Goal: Information Seeking & Learning: Learn about a topic

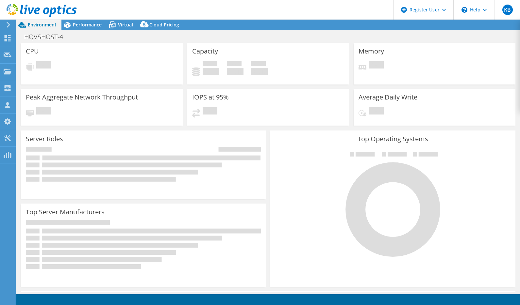
select select "USD"
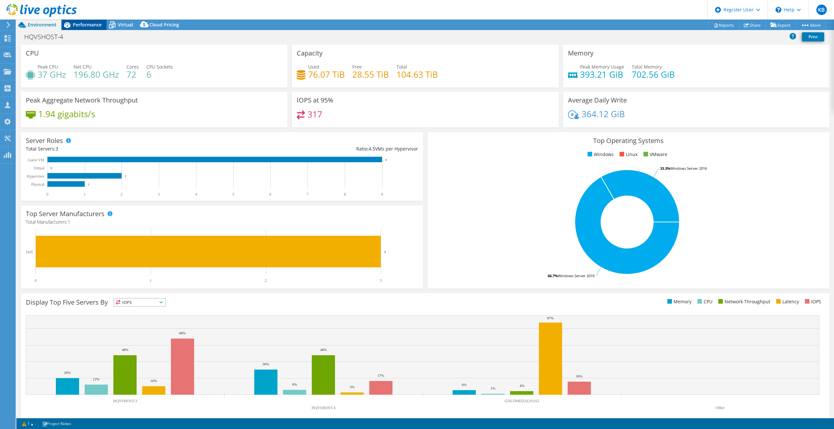
click at [103, 22] on div "Performance" at bounding box center [83, 25] width 45 height 10
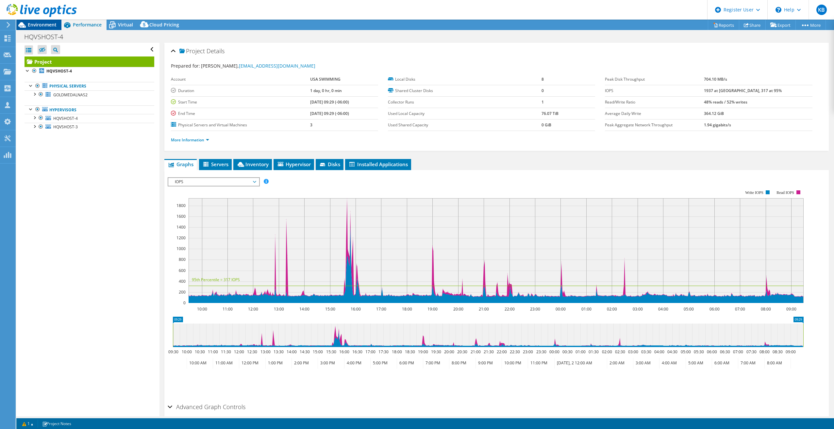
click at [48, 25] on span "Environment" at bounding box center [42, 25] width 29 height 6
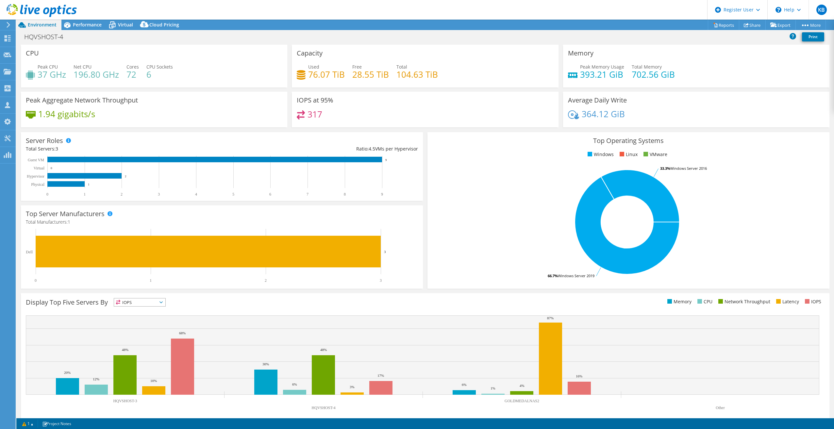
click at [87, 19] on header "KB Dell User Kinsey Bohrer [EMAIL_ADDRESS][PERSON_NAME][DOMAIN_NAME] Dell My Pr…" at bounding box center [417, 10] width 834 height 20
click at [86, 21] on div "Performance" at bounding box center [83, 25] width 45 height 10
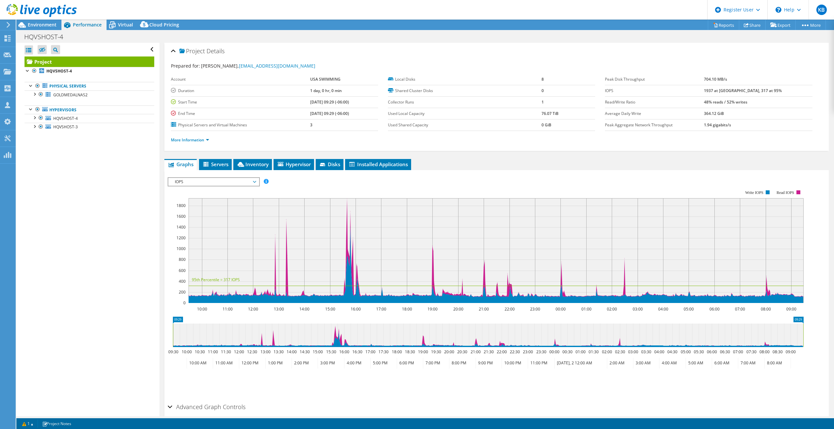
click at [222, 183] on span "IOPS" at bounding box center [213, 182] width 84 height 8
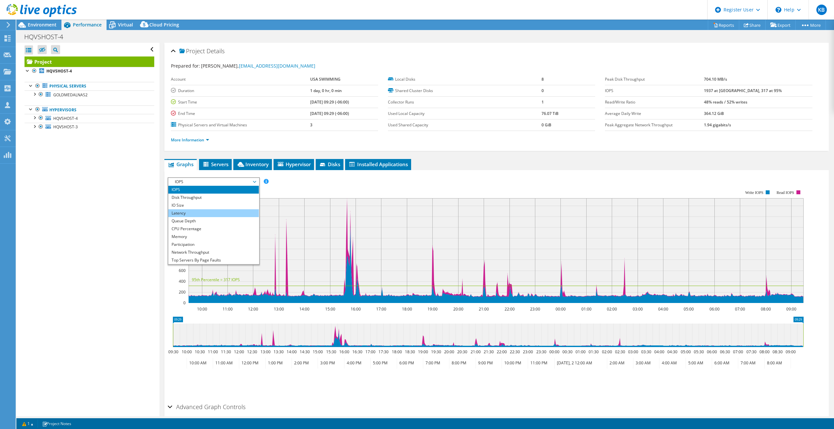
click at [196, 212] on li "Latency" at bounding box center [213, 213] width 90 height 8
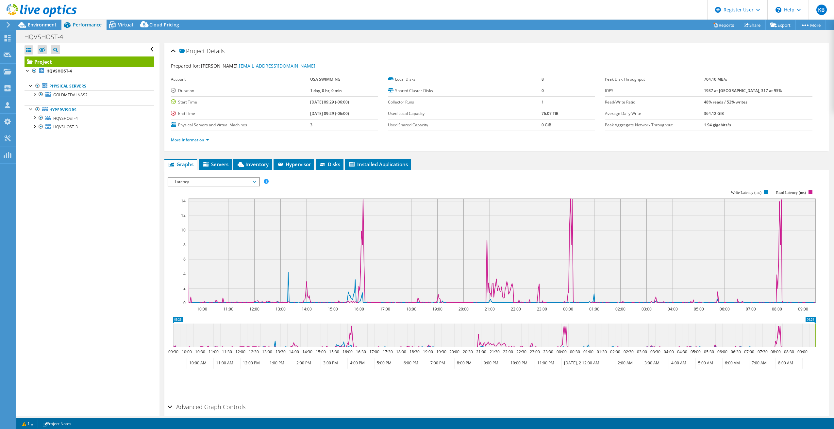
click at [200, 180] on span "Latency" at bounding box center [213, 182] width 84 height 8
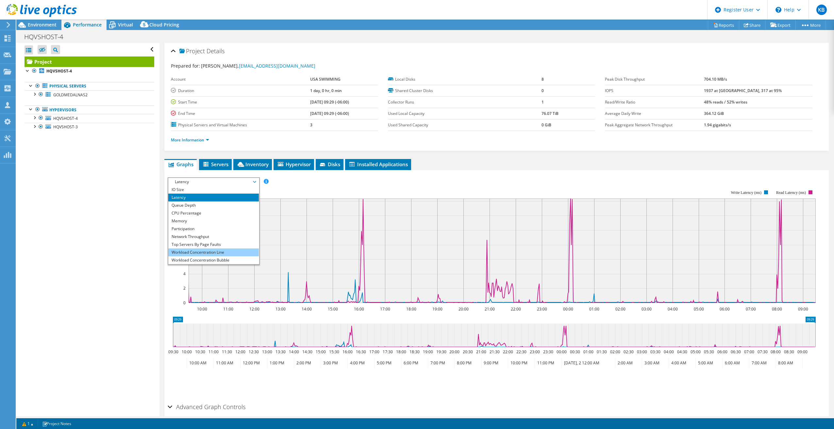
scroll to position [24, 0]
click at [191, 252] on li "Workload Concentration Bubble" at bounding box center [213, 253] width 90 height 8
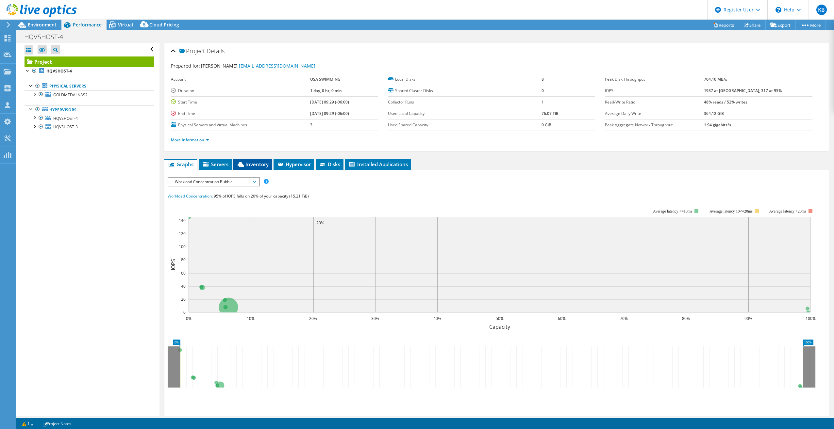
click at [251, 164] on span "Inventory" at bounding box center [252, 164] width 32 height 7
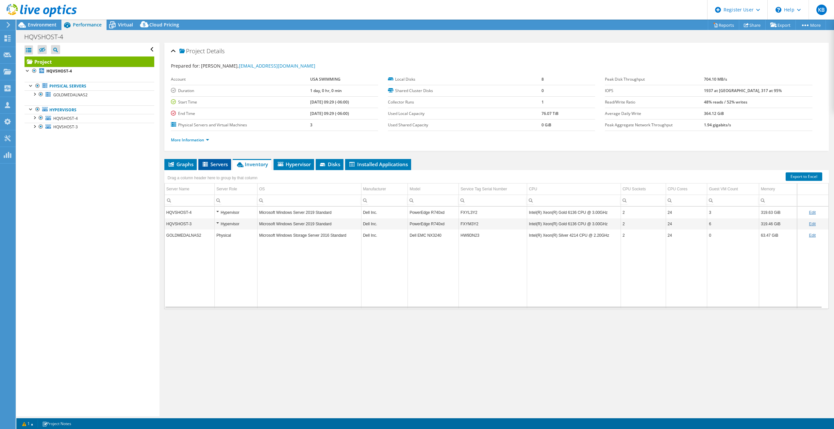
click at [224, 166] on span "Servers" at bounding box center [215, 164] width 26 height 7
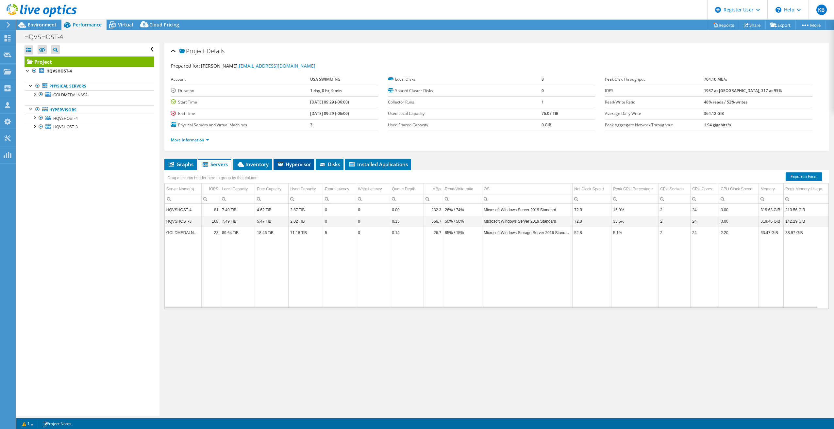
click at [290, 163] on span "Hypervisor" at bounding box center [294, 164] width 34 height 7
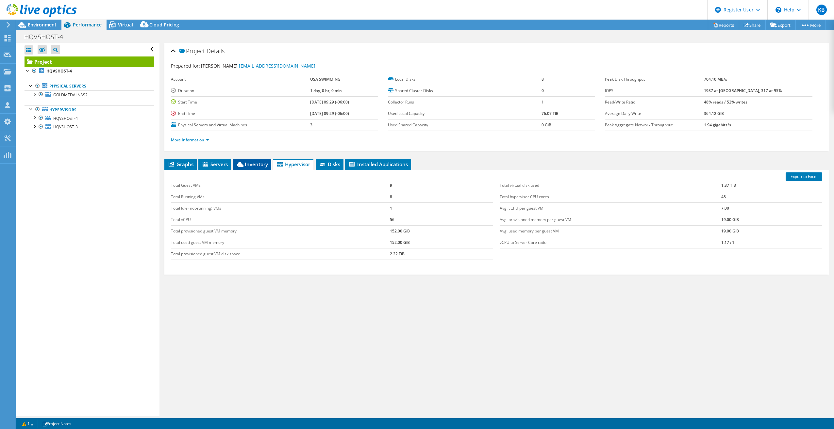
click at [259, 166] on span "Inventory" at bounding box center [252, 164] width 32 height 7
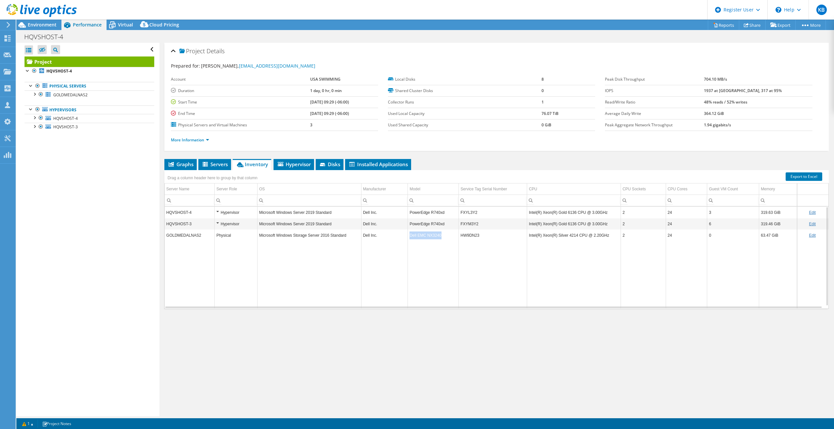
drag, startPoint x: 408, startPoint y: 236, endPoint x: 439, endPoint y: 236, distance: 31.4
click at [439, 236] on td "Dell EMC NX3240" at bounding box center [433, 235] width 51 height 11
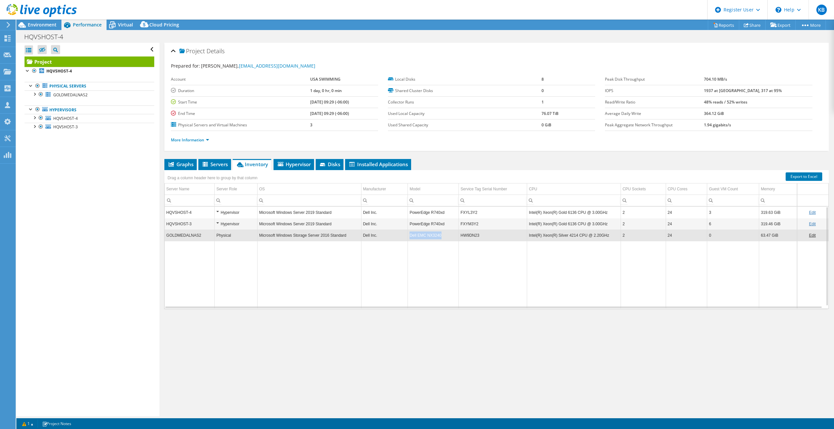
drag, startPoint x: 439, startPoint y: 236, endPoint x: 423, endPoint y: 235, distance: 16.4
copy td "Dell EMC NX3240"
click at [40, 23] on span "Environment" at bounding box center [42, 25] width 29 height 6
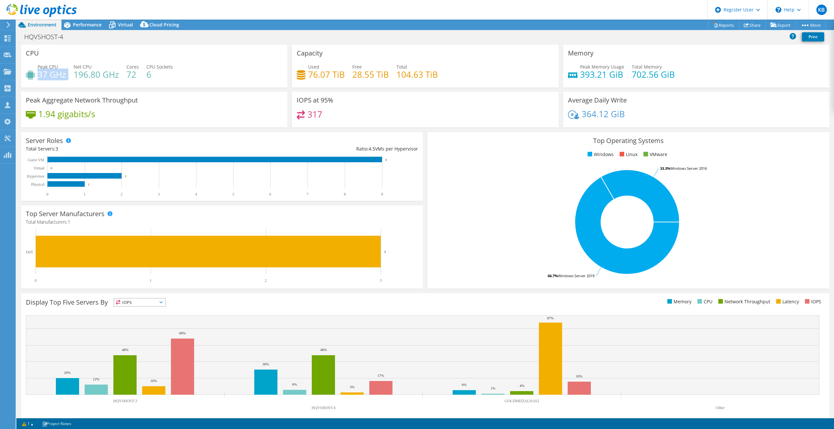
drag, startPoint x: 38, startPoint y: 76, endPoint x: 68, endPoint y: 78, distance: 30.1
click at [68, 78] on div "Peak CPU 37 GHz Net CPU 196.80 GHz Cores 72 CPU Sockets 6" at bounding box center [154, 73] width 256 height 21
click at [314, 75] on h4 "76.07 TiB" at bounding box center [326, 74] width 37 height 7
drag, startPoint x: 306, startPoint y: 75, endPoint x: 342, endPoint y: 75, distance: 35.9
click at [342, 75] on h4 "76.07 TiB" at bounding box center [326, 74] width 37 height 7
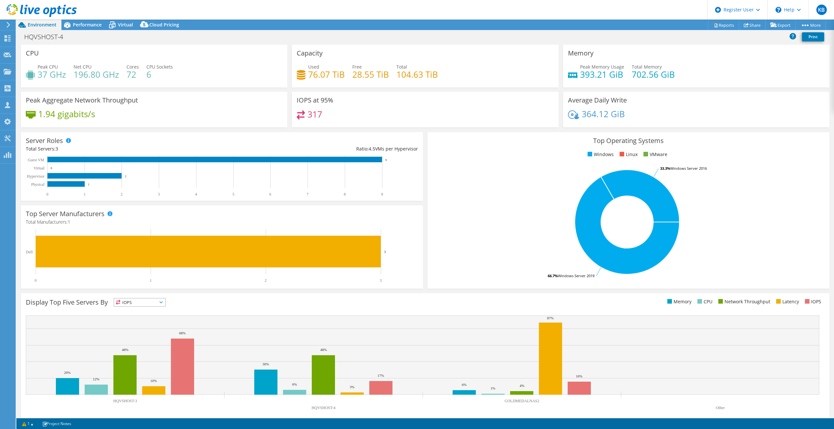
drag, startPoint x: 342, startPoint y: 75, endPoint x: 353, endPoint y: 81, distance: 12.0
click at [353, 81] on div "Used 76.07 TiB Free 28.55 TiB Total 104.63 TiB" at bounding box center [425, 73] width 256 height 21
drag, startPoint x: 350, startPoint y: 77, endPoint x: 385, endPoint y: 75, distance: 34.4
click at [385, 75] on h4 "28.55 TiB" at bounding box center [370, 74] width 37 height 7
drag, startPoint x: 385, startPoint y: 75, endPoint x: 369, endPoint y: 54, distance: 26.2
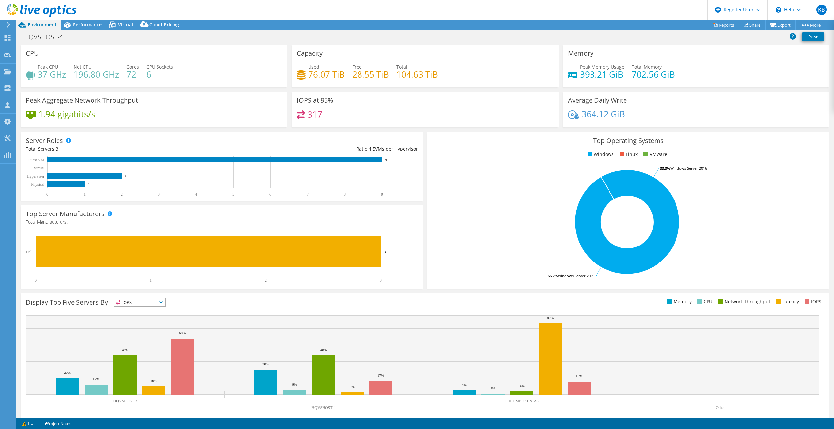
click at [369, 54] on div "Capacity Used 76.07 TiB Free 28.55 TiB Total 104.63 TiB" at bounding box center [425, 66] width 266 height 43
click at [86, 24] on span "Performance" at bounding box center [87, 25] width 29 height 6
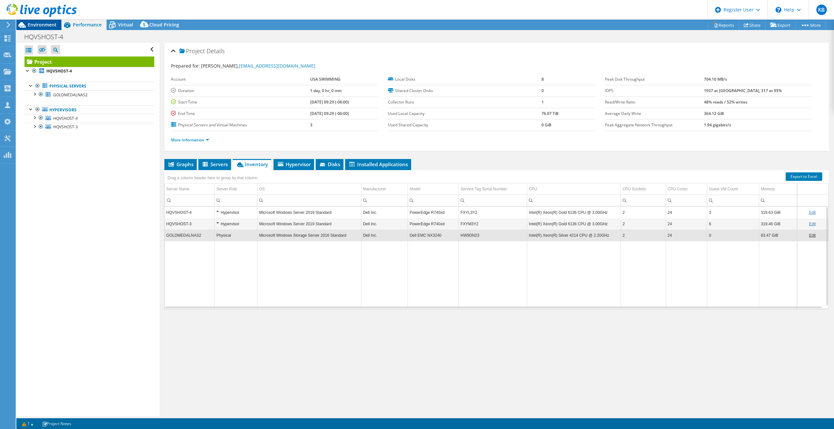
click at [57, 25] on div "Environment" at bounding box center [38, 25] width 45 height 10
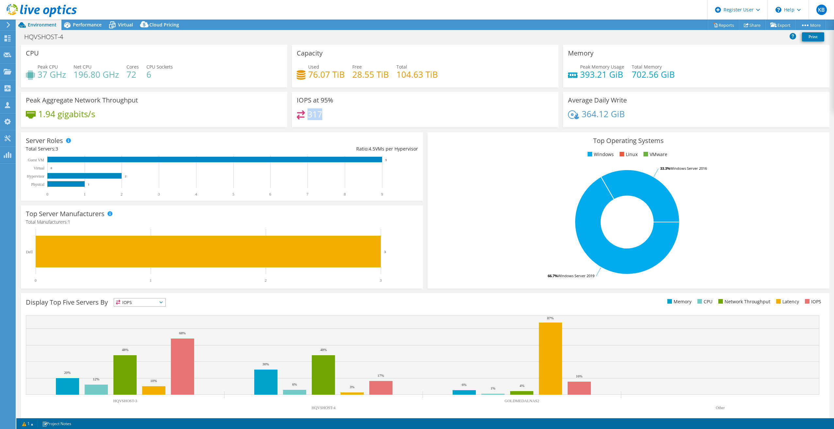
drag, startPoint x: 305, startPoint y: 115, endPoint x: 333, endPoint y: 115, distance: 28.1
click at [333, 115] on div "317" at bounding box center [425, 117] width 256 height 14
click at [99, 25] on span "Performance" at bounding box center [87, 25] width 29 height 6
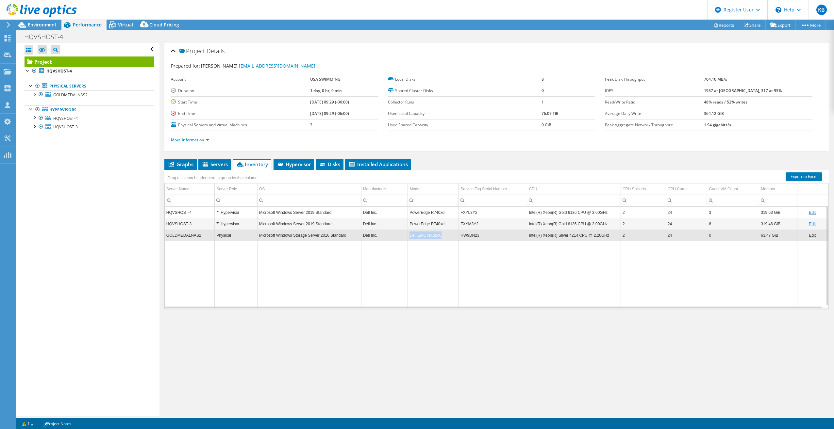
drag, startPoint x: 408, startPoint y: 236, endPoint x: 438, endPoint y: 237, distance: 30.1
click at [438, 237] on td "Dell EMC NX3240" at bounding box center [433, 235] width 51 height 11
click at [455, 305] on div "Project Details Prepared for: [PERSON_NAME], [EMAIL_ADDRESS][DOMAIN_NAME] Accou…" at bounding box center [496, 230] width 674 height 374
drag, startPoint x: 409, startPoint y: 224, endPoint x: 441, endPoint y: 225, distance: 32.3
click at [441, 225] on td "PowerEdge R740xd" at bounding box center [433, 223] width 51 height 11
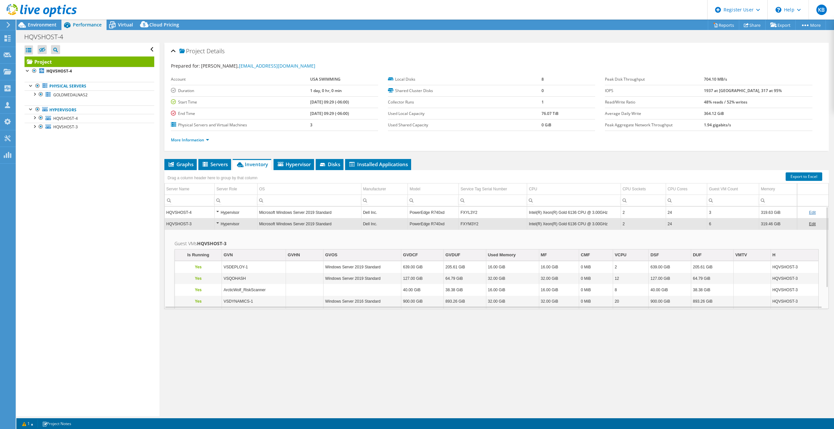
click at [246, 225] on div "Hypervisor" at bounding box center [235, 224] width 39 height 8
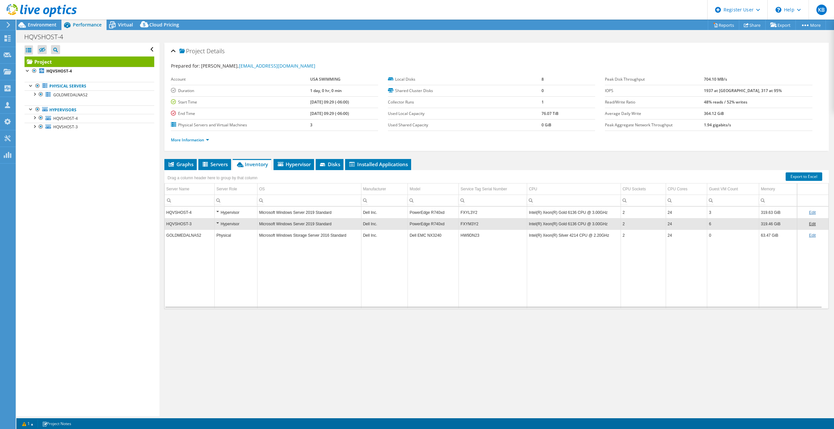
click at [442, 305] on div "Project Details Prepared for: [PERSON_NAME], [EMAIL_ADDRESS][DOMAIN_NAME] Accou…" at bounding box center [496, 230] width 674 height 374
click at [43, 25] on span "Environment" at bounding box center [42, 25] width 29 height 6
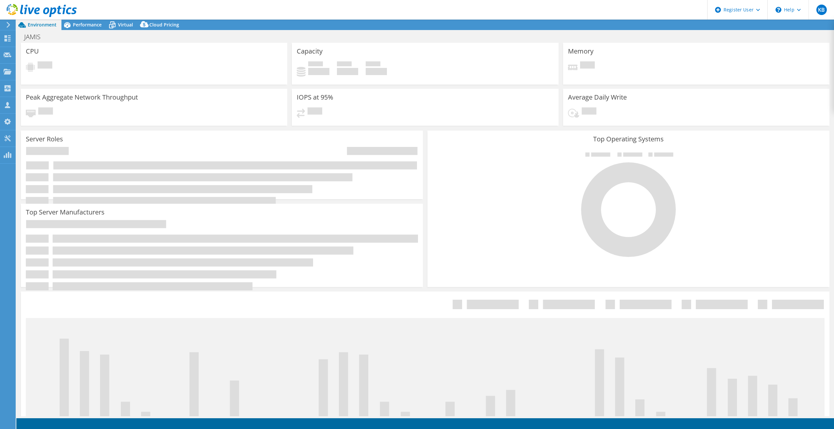
select select "USEast"
select select "USD"
